Goal: Task Accomplishment & Management: Manage account settings

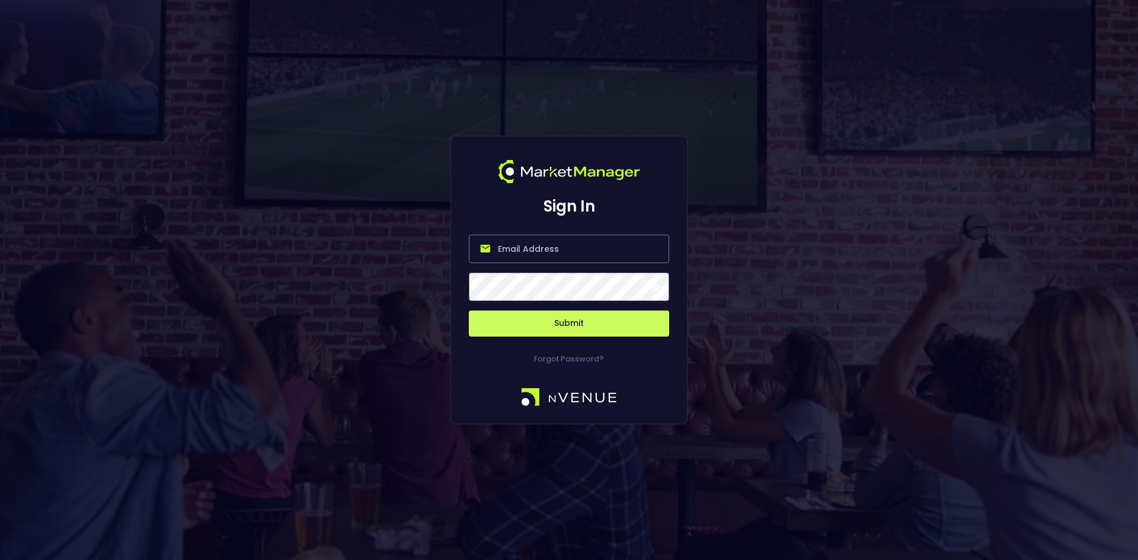
drag, startPoint x: 0, startPoint y: 0, endPoint x: 524, endPoint y: 253, distance: 582.1
click at [524, 253] on input "email" at bounding box center [569, 249] width 200 height 28
type input "[EMAIL_ADDRESS][DOMAIN_NAME]"
click at [586, 323] on button "Submit" at bounding box center [569, 324] width 200 height 26
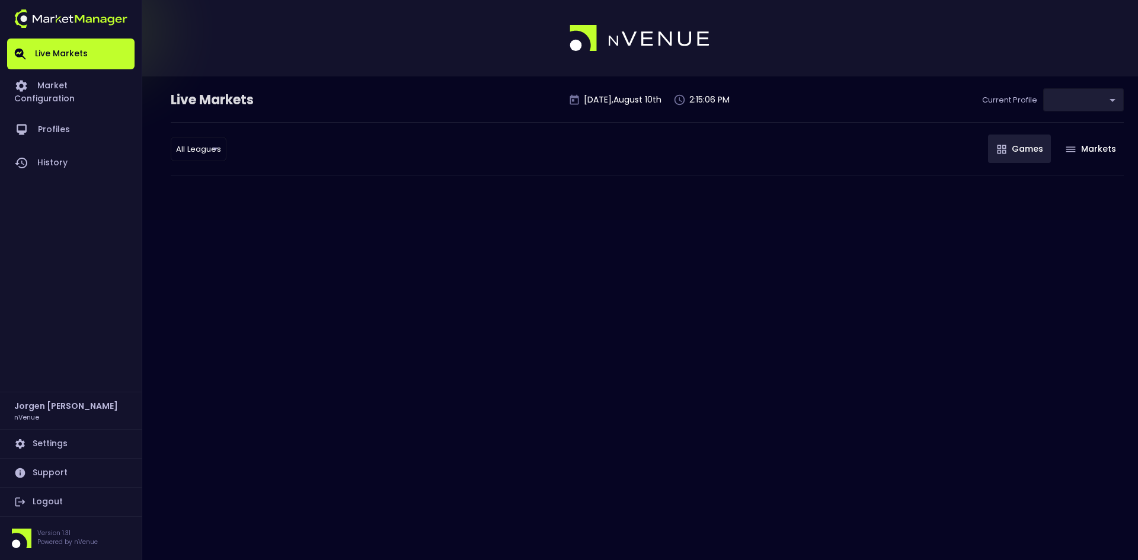
type input "0d810fa5-e353-4d9c-b11d-31f095cae871"
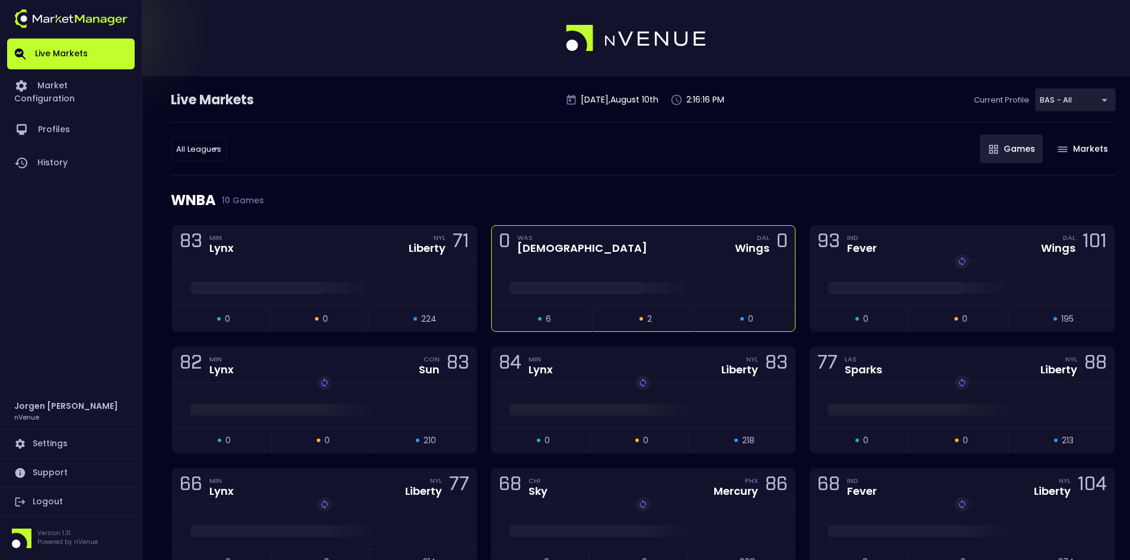
click at [637, 271] on div at bounding box center [644, 283] width 304 height 44
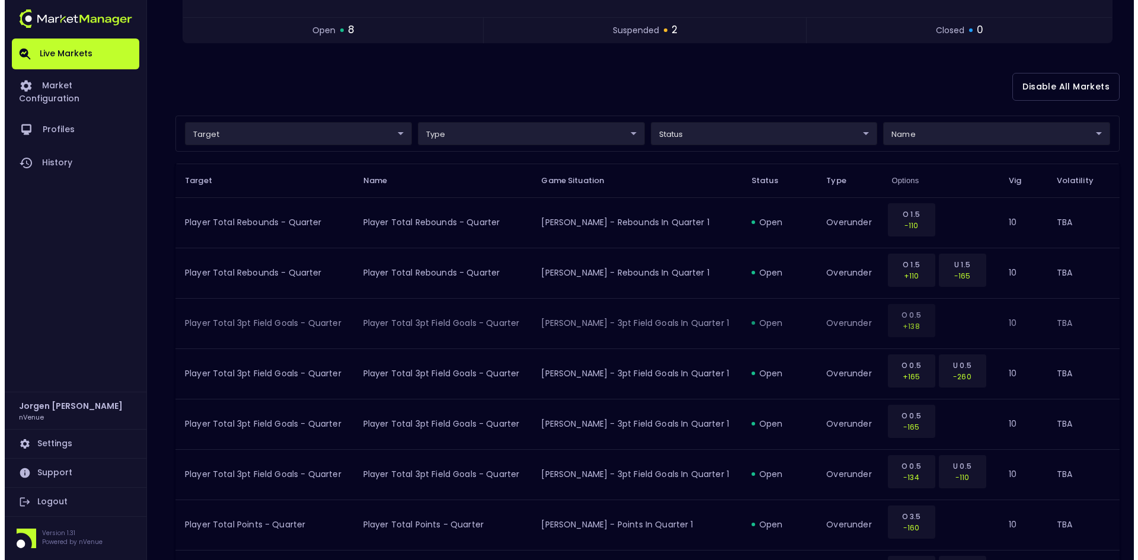
scroll to position [237, 0]
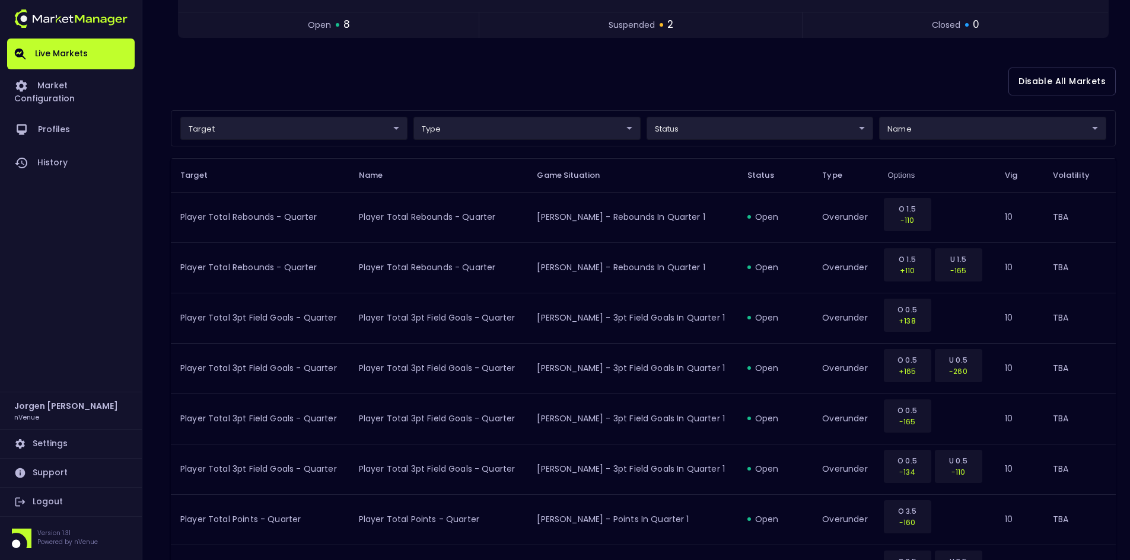
click at [326, 126] on body "Live Markets Market Configuration Profiles History [PERSON_NAME] nVenue Setting…" at bounding box center [565, 259] width 1130 height 993
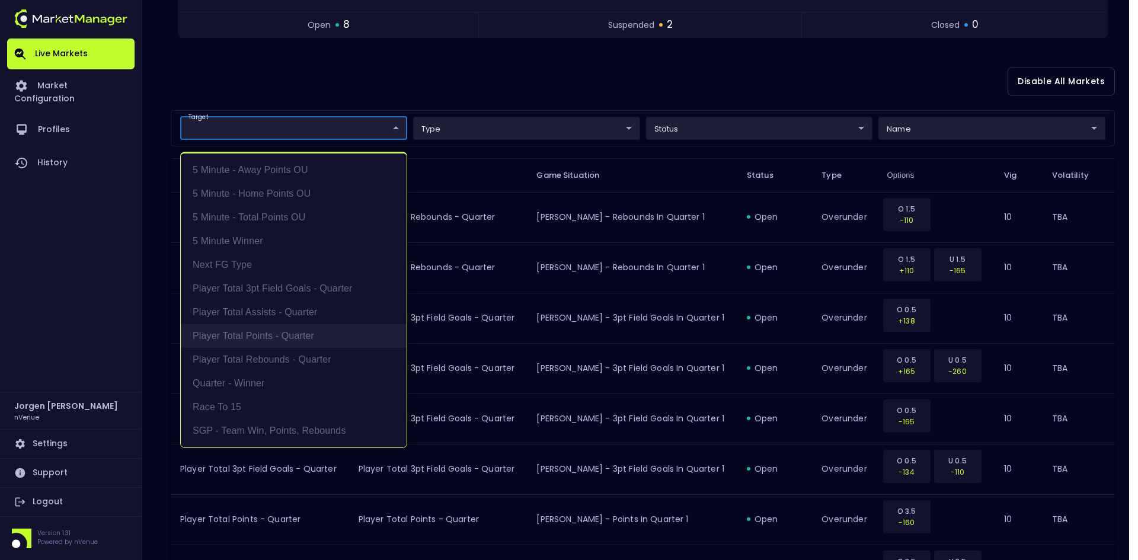
click at [251, 335] on li "Player Total Points - Quarter" at bounding box center [294, 336] width 226 height 24
type input "Player Total Points - Quarter"
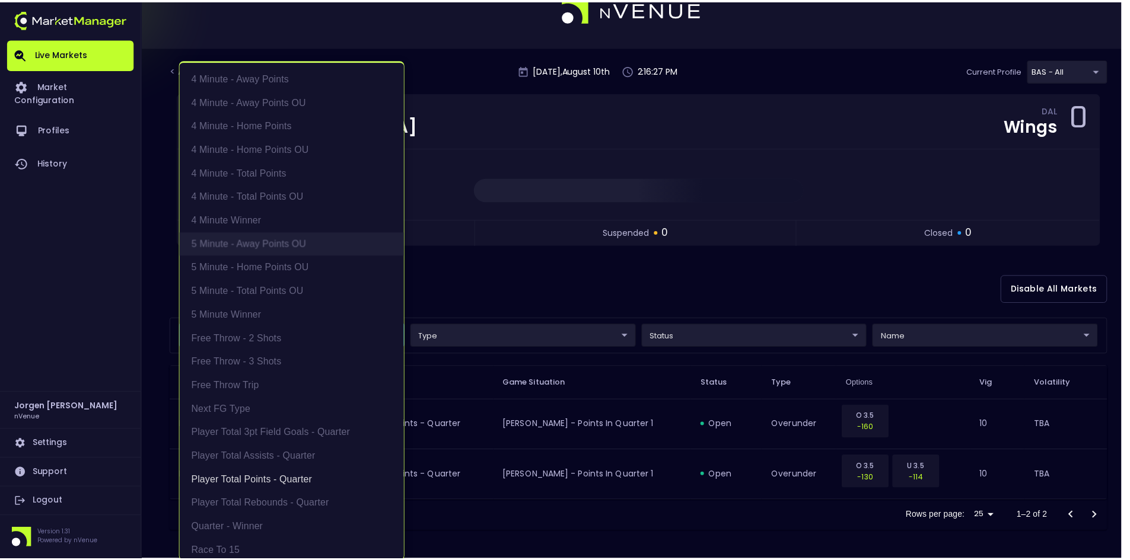
scroll to position [30, 0]
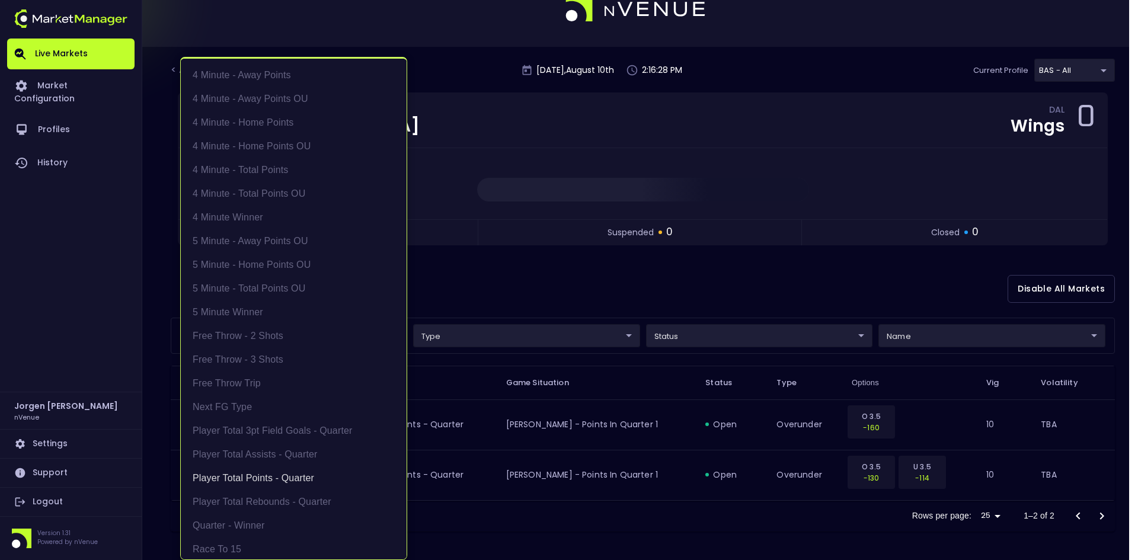
click at [631, 311] on div at bounding box center [569, 280] width 1138 height 560
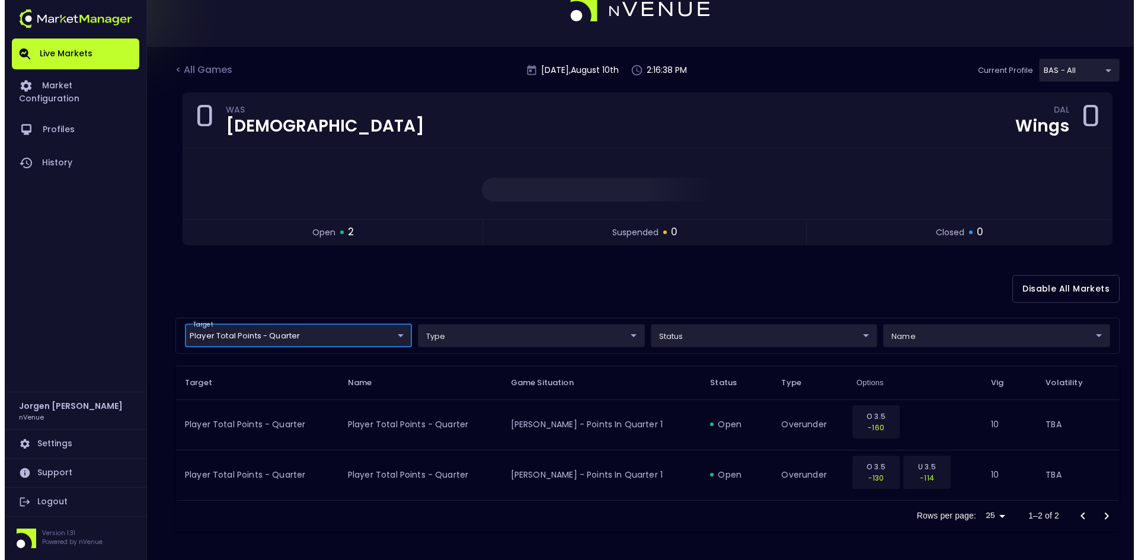
scroll to position [22, 0]
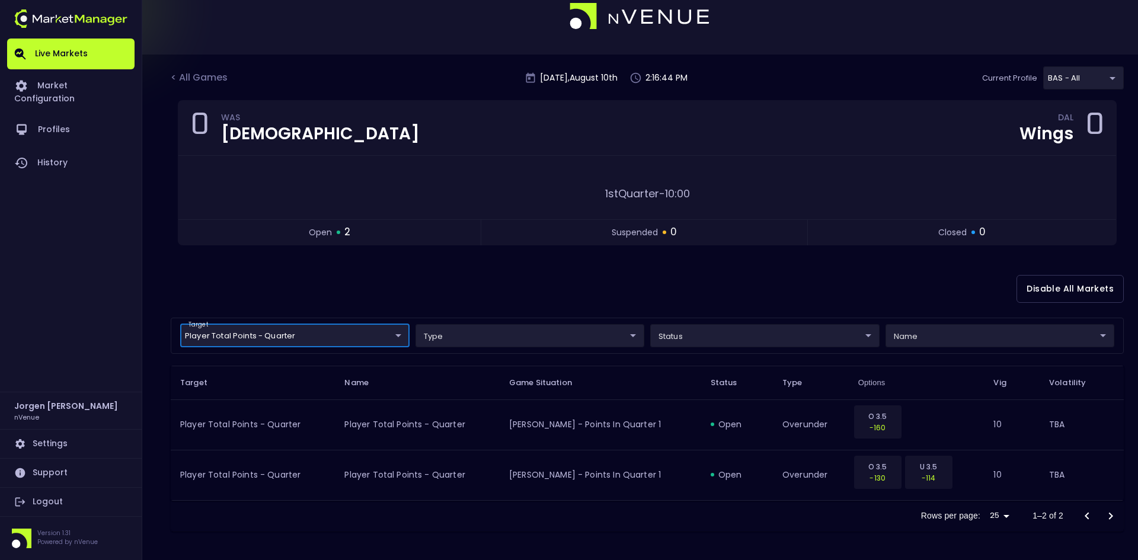
click at [303, 339] on body "Live Markets Market Configuration Profiles History [PERSON_NAME] nVenue Setting…" at bounding box center [569, 269] width 1138 height 582
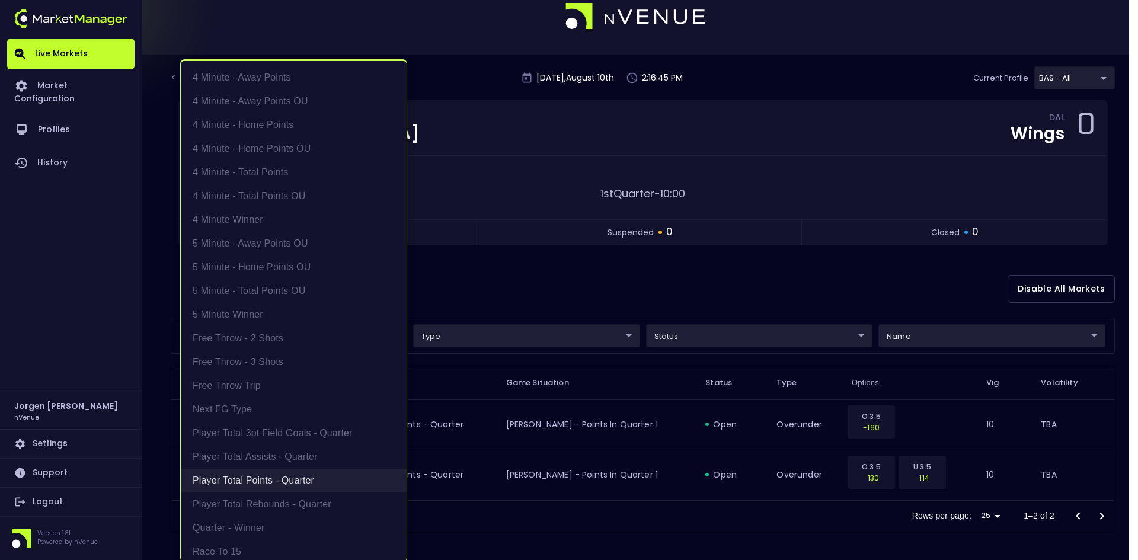
click at [225, 477] on li "Player Total Points - Quarter" at bounding box center [294, 481] width 226 height 24
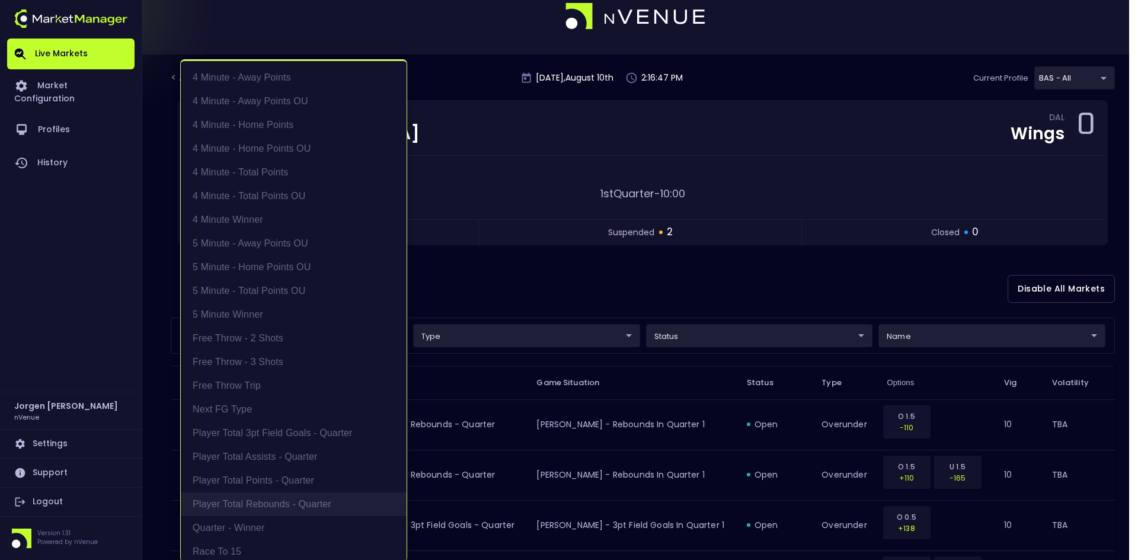
click at [249, 504] on li "Player Total Rebounds - Quarter" at bounding box center [294, 505] width 226 height 24
type input "Player Total Rebounds - Quarter"
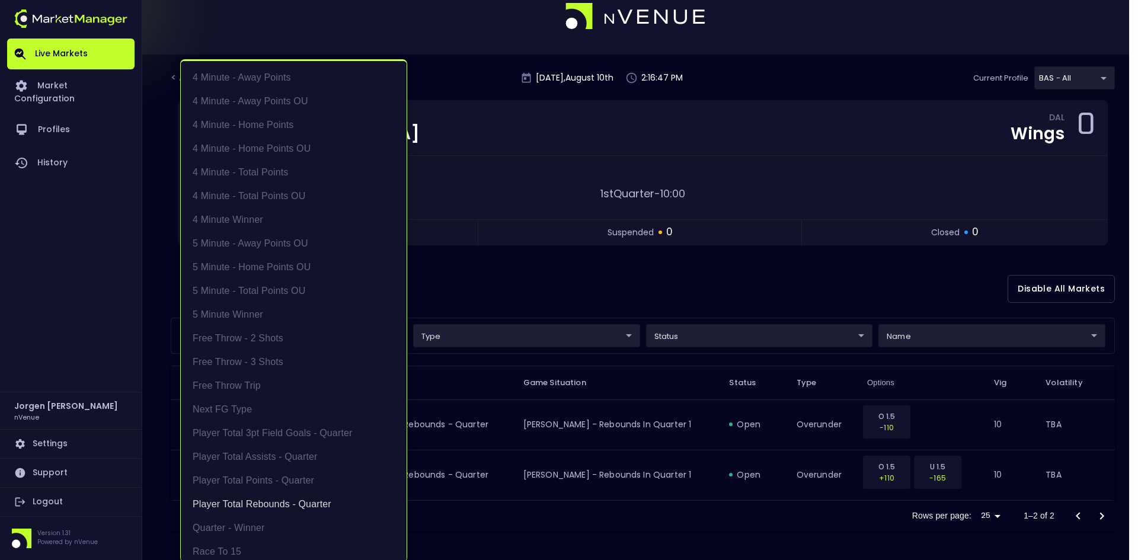
click at [640, 275] on div at bounding box center [569, 280] width 1138 height 560
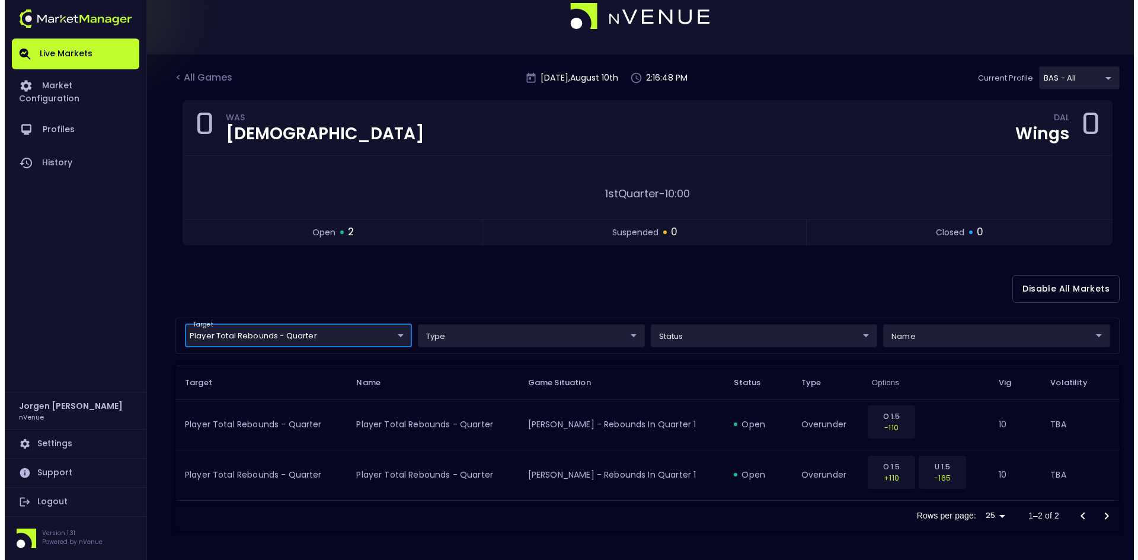
scroll to position [0, 0]
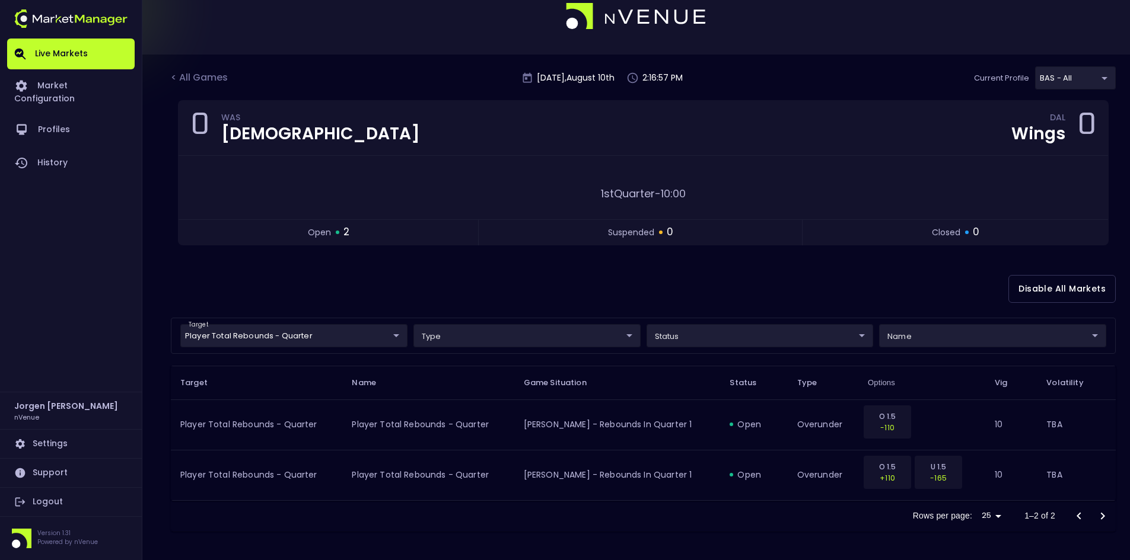
click at [841, 289] on div "Disable All Markets" at bounding box center [643, 289] width 945 height 58
click at [295, 337] on body "Live Markets Market Configuration Profiles History [PERSON_NAME] nVenue Setting…" at bounding box center [565, 269] width 1130 height 582
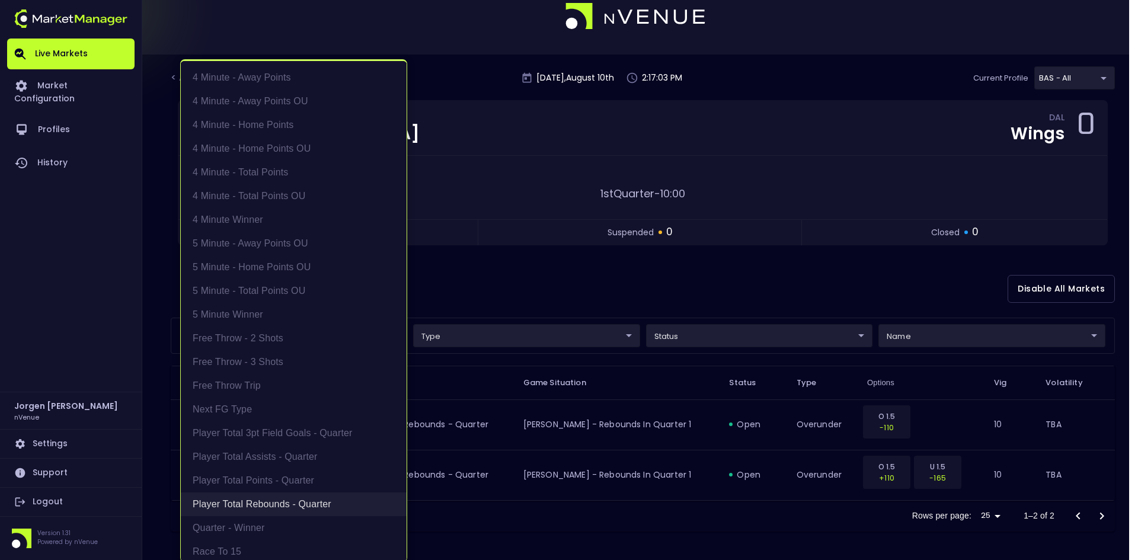
click at [262, 501] on li "Player Total Rebounds - Quarter" at bounding box center [294, 505] width 226 height 24
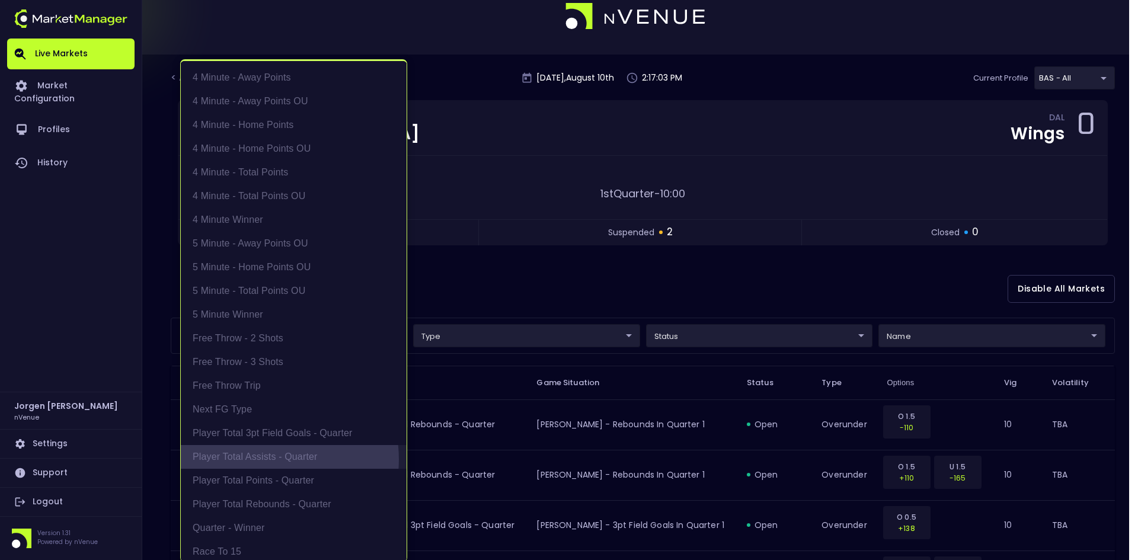
click at [263, 460] on li "Player Total Assists - Quarter" at bounding box center [294, 457] width 226 height 24
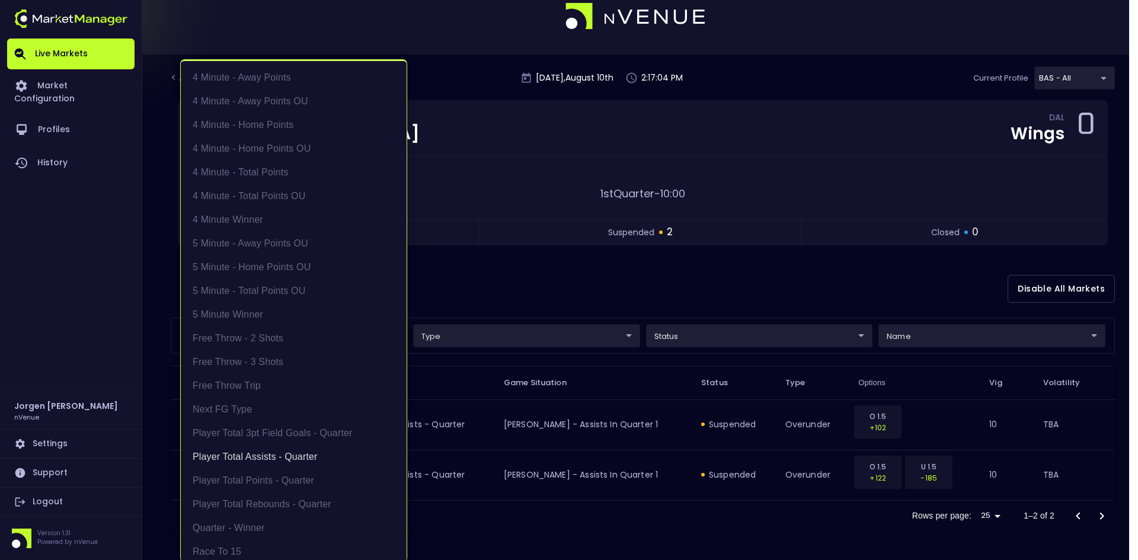
click at [604, 280] on div at bounding box center [569, 280] width 1138 height 560
click at [303, 344] on body "Live Markets Market Configuration Profiles History [PERSON_NAME] nVenue Setting…" at bounding box center [569, 269] width 1138 height 582
click at [261, 432] on li "Player Total 3pt Field Goals - Quarter" at bounding box center [294, 434] width 226 height 24
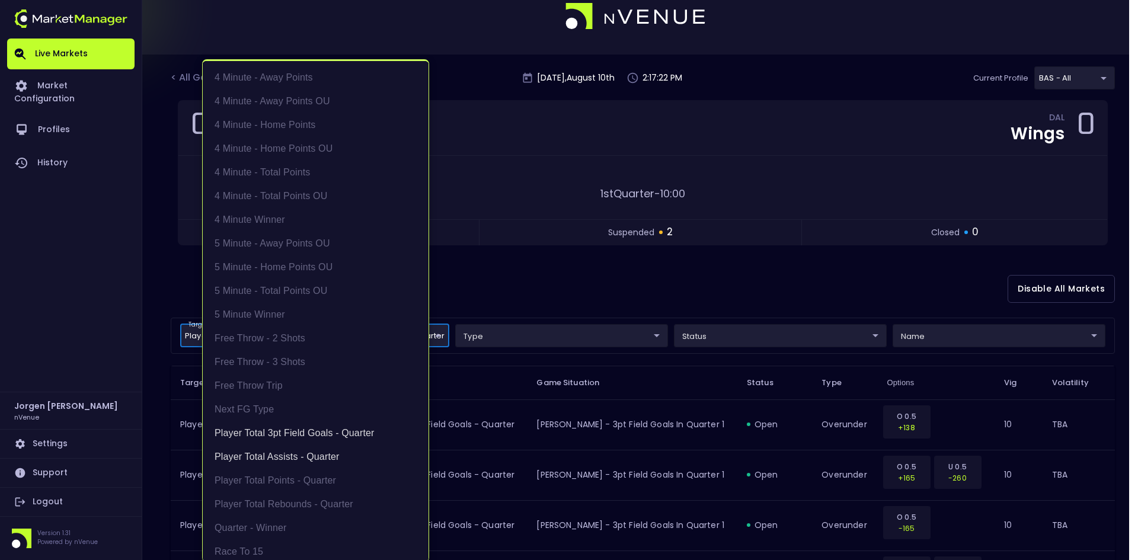
click at [603, 285] on div at bounding box center [569, 280] width 1138 height 560
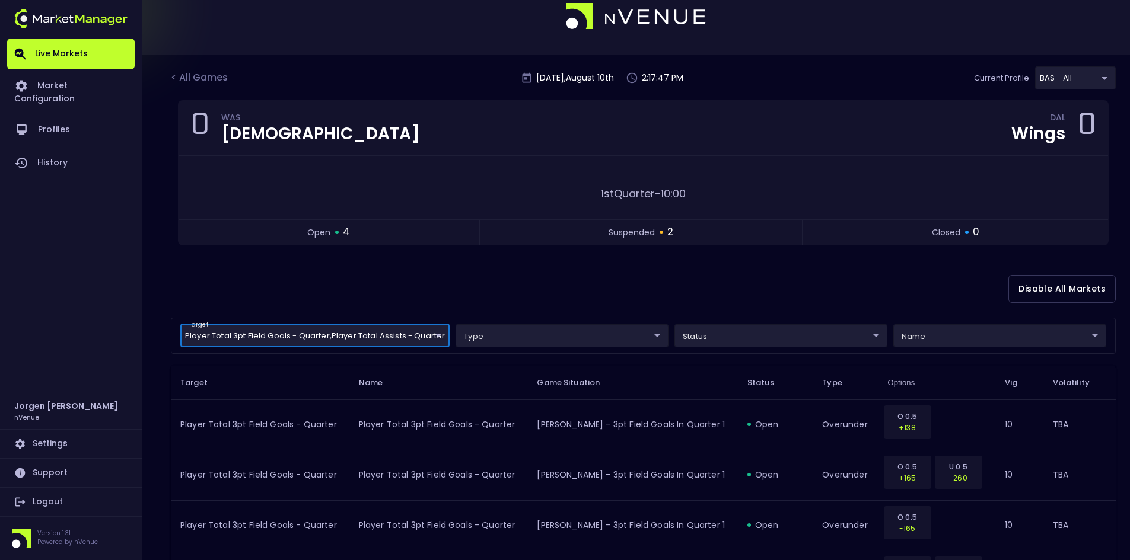
click at [324, 323] on div "target Player Total 3pt Field Goals - Quarter , Player Total Assists - Quarter …" at bounding box center [643, 336] width 945 height 36
click at [322, 328] on body "Live Markets Market Configuration Profiles History [PERSON_NAME] nVenue Setting…" at bounding box center [565, 370] width 1130 height 784
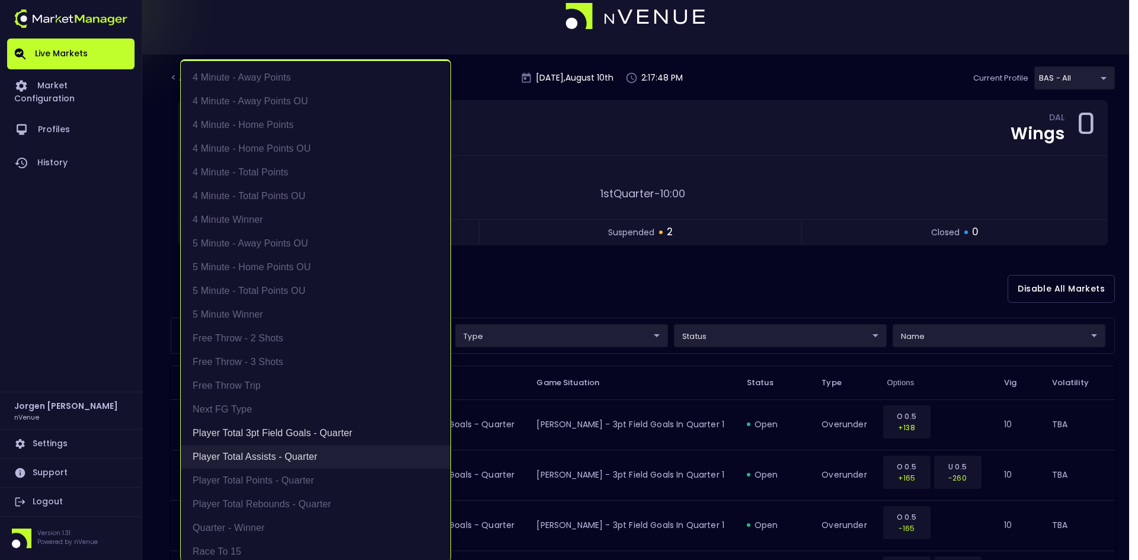
click at [270, 453] on li "Player Total Assists - Quarter" at bounding box center [316, 457] width 270 height 24
type input "Player Total 3pt Field Goals - Quarter"
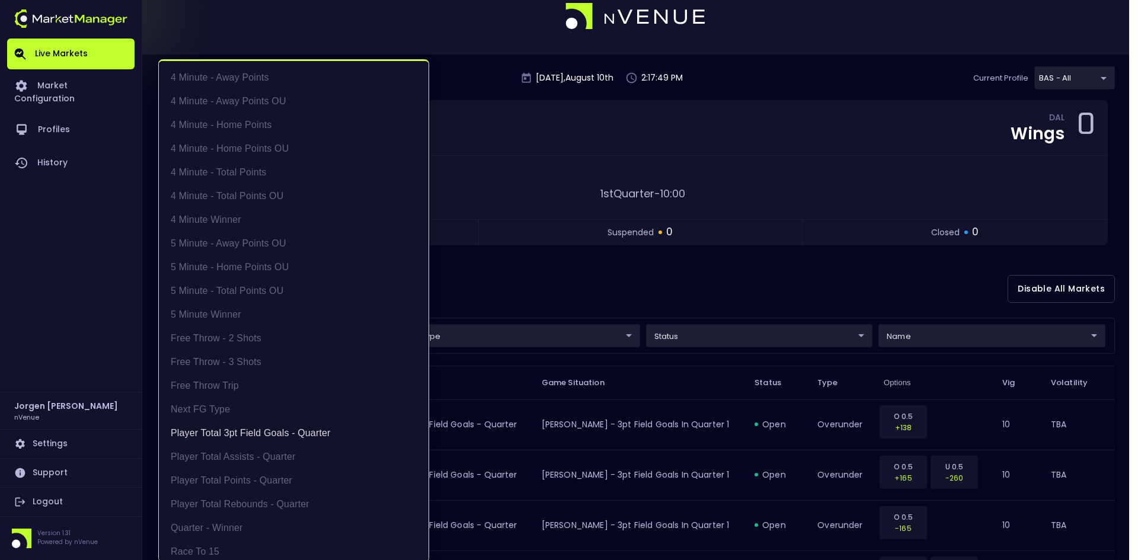
click at [663, 291] on div at bounding box center [569, 280] width 1138 height 560
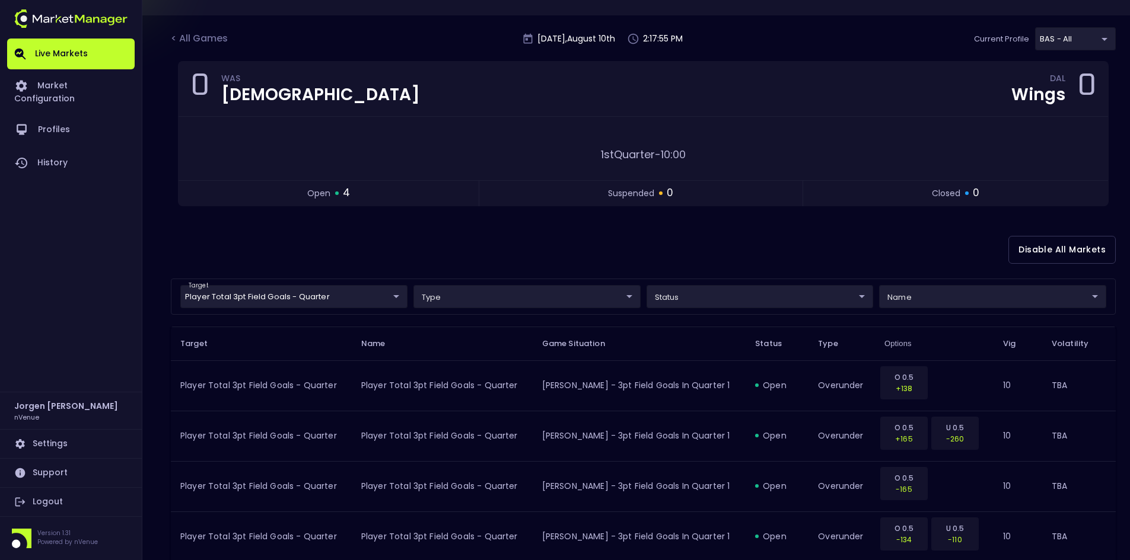
scroll to position [123, 0]
